Goal: Task Accomplishment & Management: Manage account settings

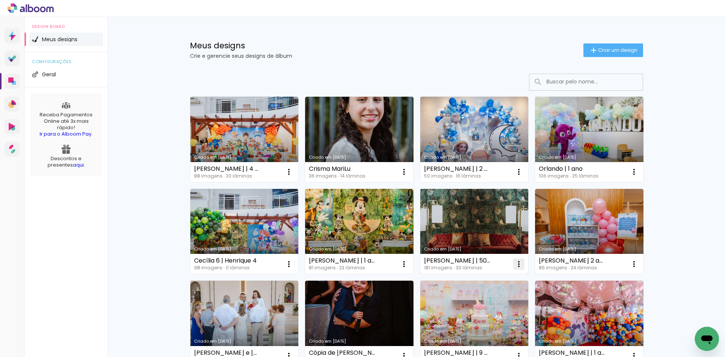
click at [293, 176] on iron-icon at bounding box center [288, 171] width 9 height 9
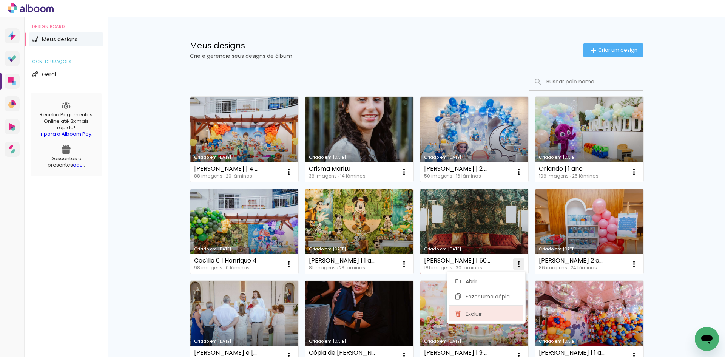
click at [487, 312] on paper-item "Excluir" at bounding box center [486, 313] width 74 height 15
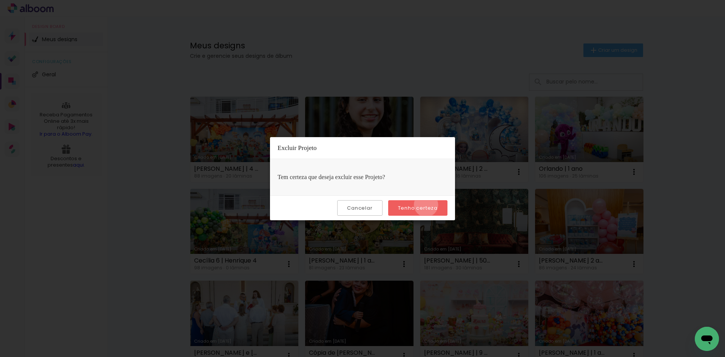
click at [0, 0] on slot "Tenho certeza" at bounding box center [0, 0] width 0 height 0
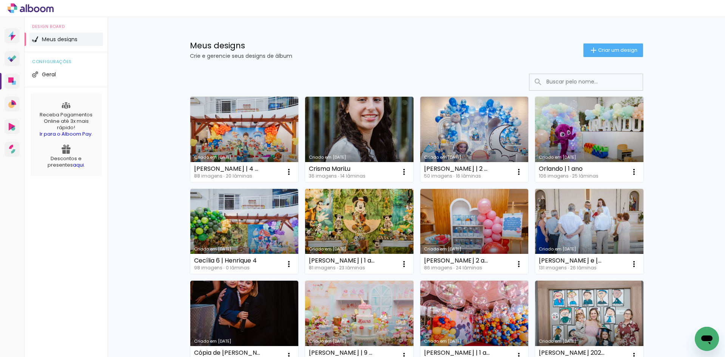
click at [272, 225] on link "Criado em [DATE]" at bounding box center [244, 231] width 108 height 85
click at [0, 0] on neon-animated-pages "Confirmar Cancelar" at bounding box center [0, 0] width 0 height 0
